Goal: Find specific page/section: Find specific page/section

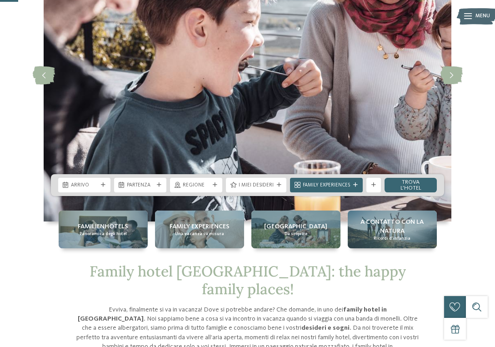
scroll to position [111, 0]
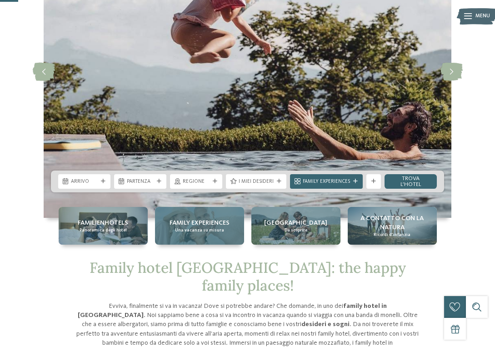
click at [211, 235] on div "Family experiences Una vacanza su misura" at bounding box center [199, 226] width 89 height 38
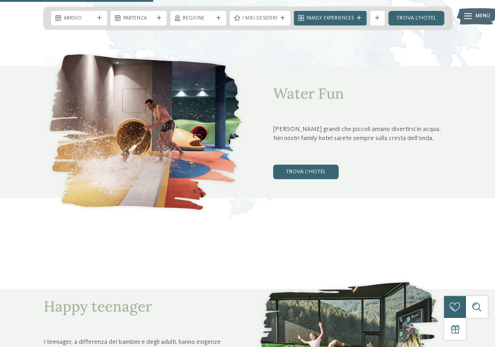
scroll to position [840, 0]
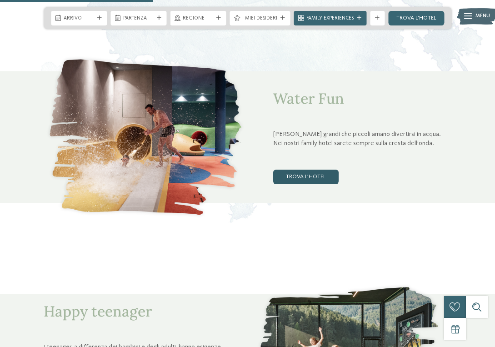
click at [309, 178] on link "trova l’hotel" at bounding box center [305, 177] width 65 height 15
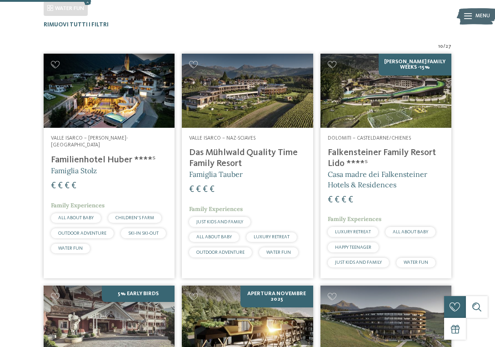
scroll to position [225, 0]
